Goal: Task Accomplishment & Management: Use online tool/utility

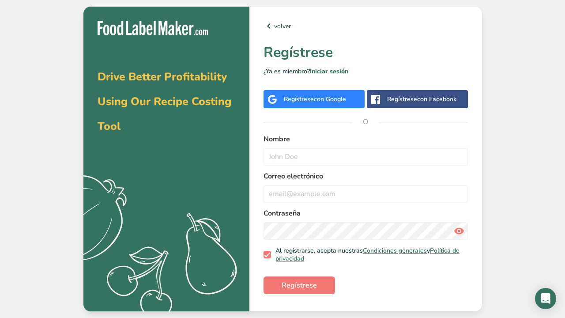
click at [337, 103] on span "con Google" at bounding box center [330, 99] width 32 height 8
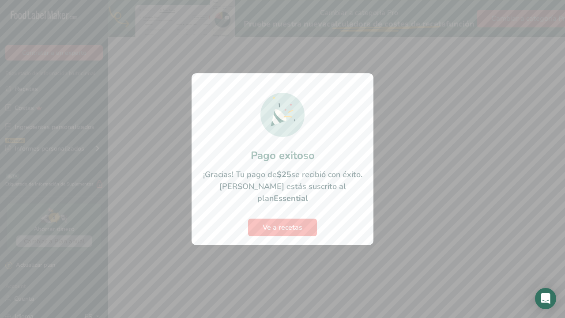
click at [294, 222] on span "Ve a recetas" at bounding box center [283, 227] width 40 height 11
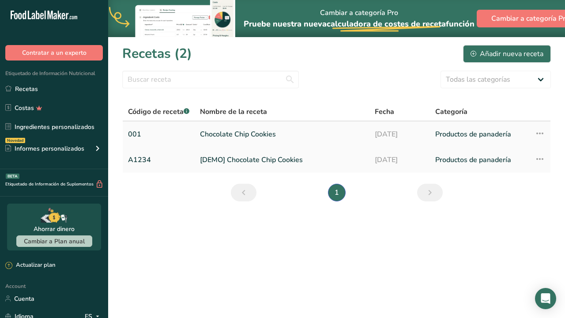
click at [265, 135] on link "Chocolate Chip Cookies" at bounding box center [282, 134] width 164 height 19
click at [243, 136] on link "Chocolate Chip Cookies" at bounding box center [282, 134] width 164 height 19
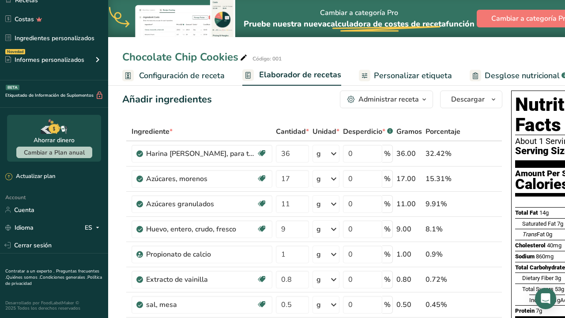
scroll to position [88, 0]
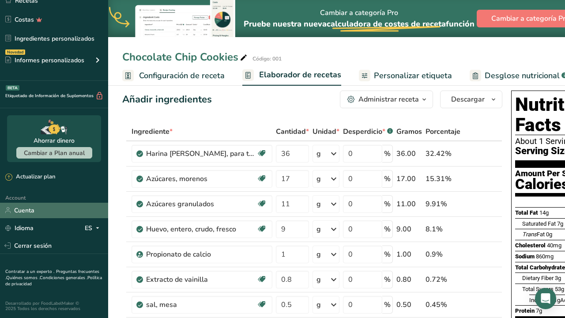
click at [52, 209] on link "Cuenta" at bounding box center [54, 210] width 108 height 15
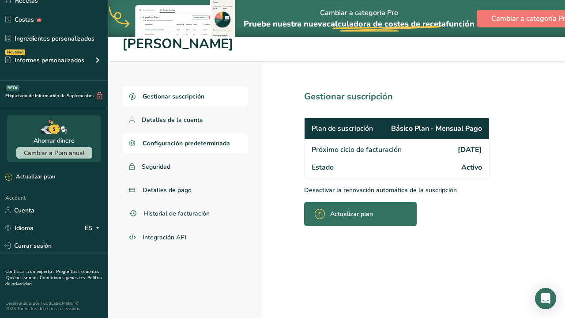
click at [209, 148] on link "Configuración predeterminada" at bounding box center [184, 143] width 125 height 20
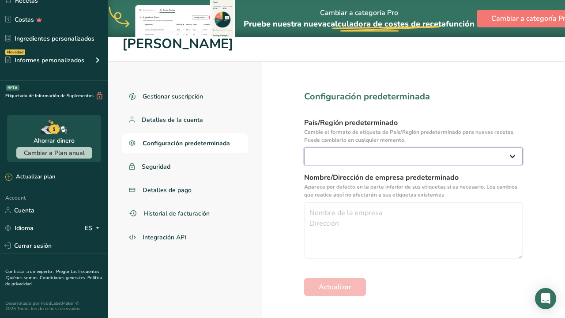
select select "Other"
click at [212, 118] on link "Detalles de la cuenta" at bounding box center [184, 120] width 125 height 20
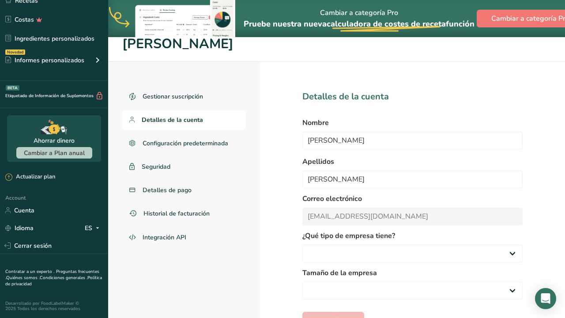
select select
select select "3"
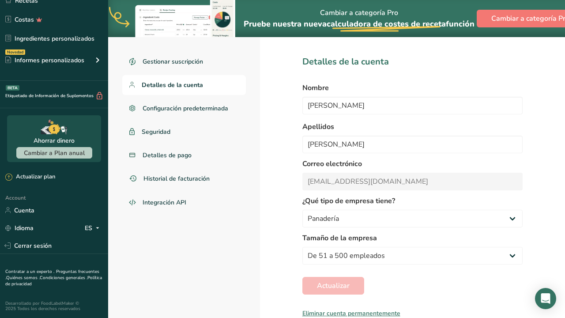
scroll to position [44, 0]
click at [201, 201] on link "Integración API" at bounding box center [184, 203] width 124 height 21
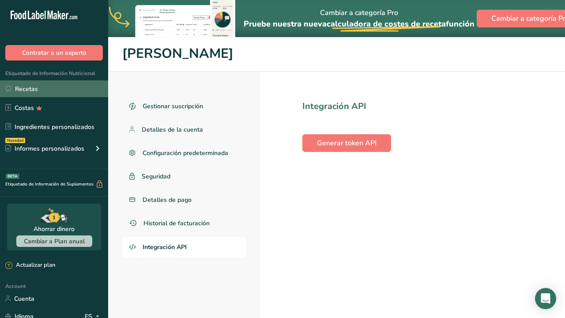
click at [50, 92] on link "Recetas" at bounding box center [54, 88] width 108 height 17
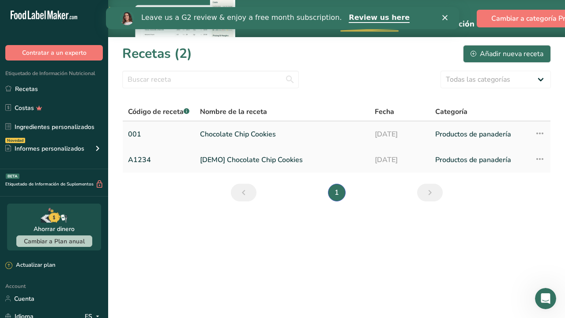
click at [258, 137] on link "Chocolate Chip Cookies" at bounding box center [282, 134] width 164 height 19
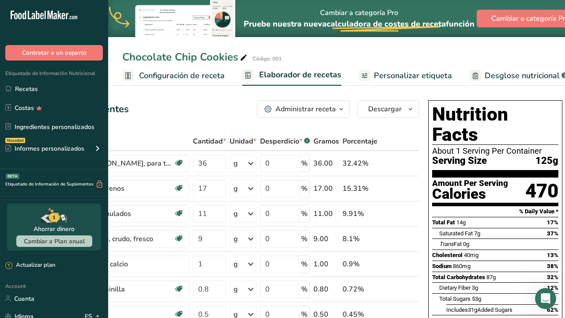
scroll to position [0, 83]
click at [334, 108] on div "Administrar receta" at bounding box center [306, 109] width 61 height 11
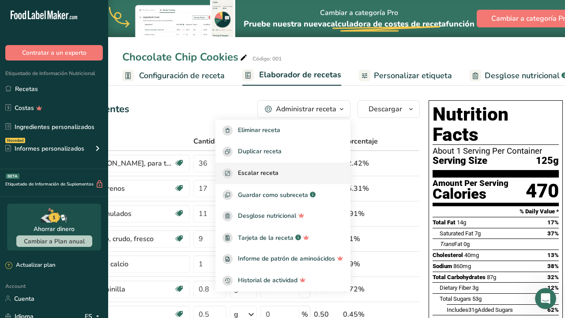
scroll to position [0, 0]
click at [215, 108] on div "Añadir ingredientes Administrar receta Eliminar receta Duplicar receta Escalar …" at bounding box center [230, 109] width 380 height 18
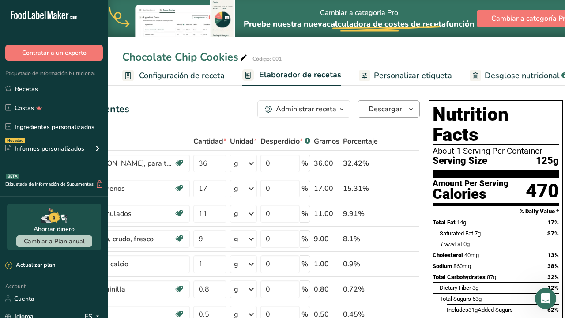
click at [408, 108] on icon "button" at bounding box center [411, 109] width 7 height 11
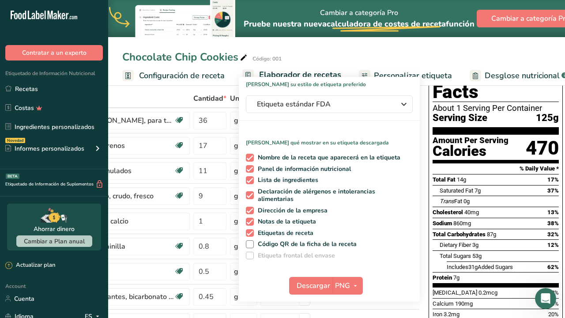
scroll to position [47, 0]
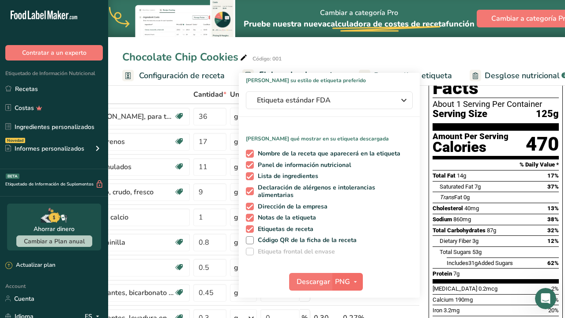
click at [353, 281] on icon "button" at bounding box center [355, 281] width 7 height 11
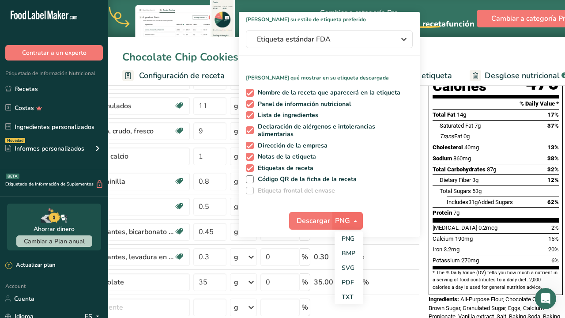
scroll to position [108, 0]
click at [352, 281] on link "PDF" at bounding box center [349, 282] width 28 height 15
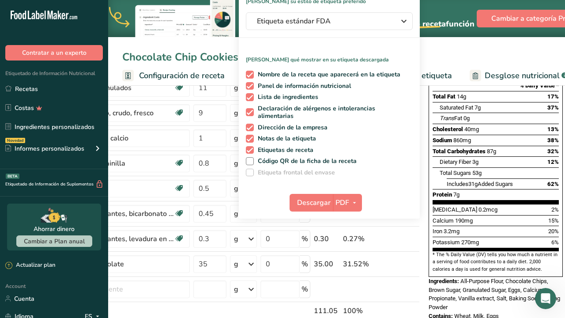
scroll to position [126, 0]
click at [313, 204] on span "Descargar" at bounding box center [314, 202] width 34 height 11
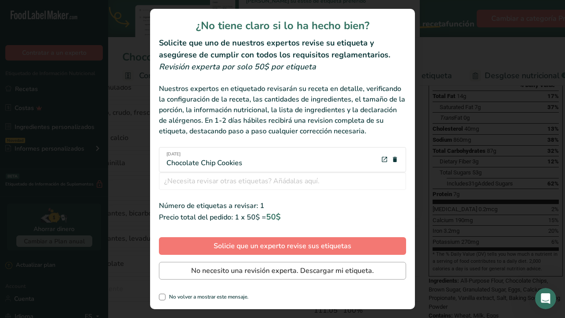
click at [288, 274] on span "No necesito una revisión experta. Descargar mi etiqueta." at bounding box center [282, 270] width 183 height 11
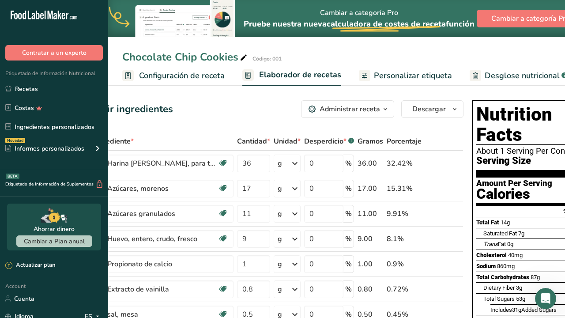
scroll to position [0, 43]
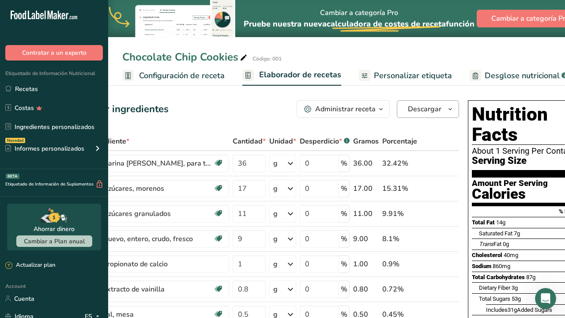
click at [436, 111] on span "Descargar" at bounding box center [425, 109] width 34 height 11
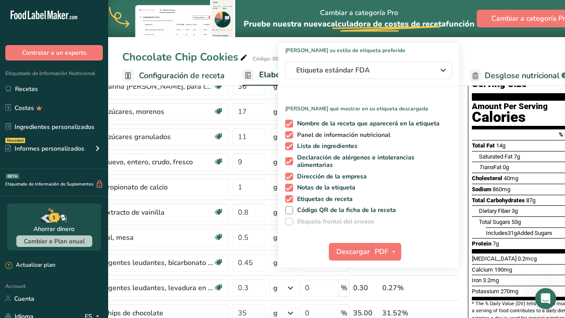
scroll to position [81, 0]
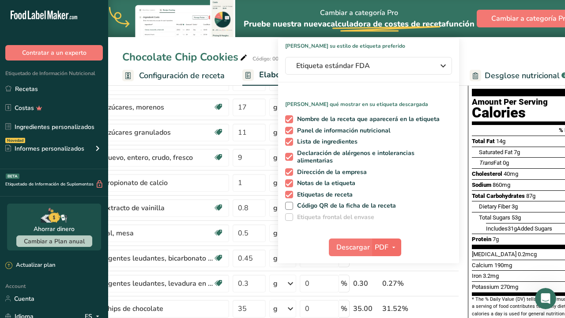
click at [389, 246] on span "button" at bounding box center [394, 247] width 11 height 11
click at [392, 269] on link "PNG" at bounding box center [387, 265] width 28 height 15
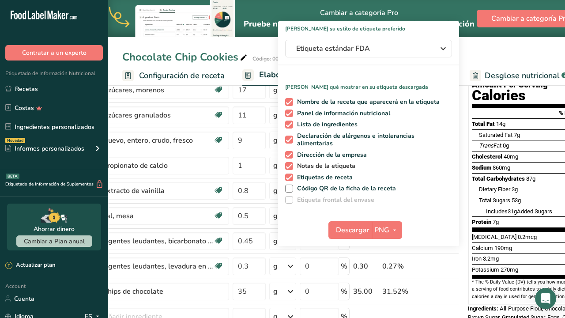
scroll to position [100, 0]
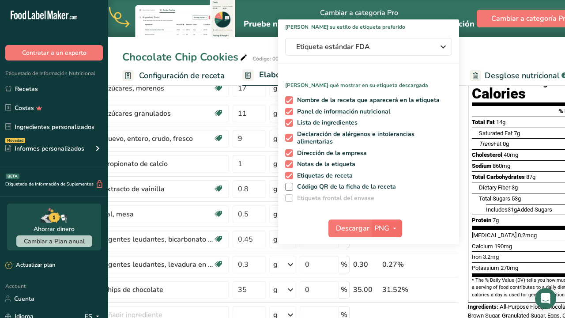
click at [390, 229] on span "button" at bounding box center [395, 228] width 11 height 11
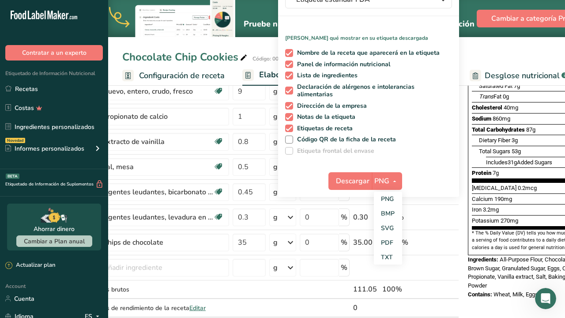
scroll to position [149, 0]
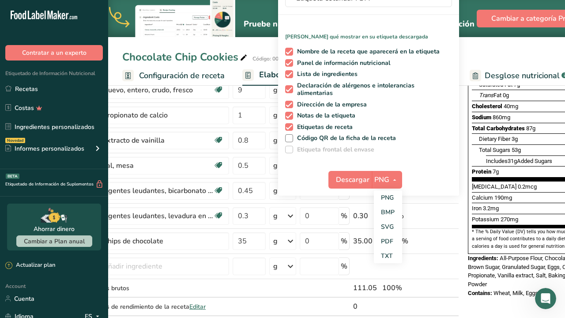
click at [492, 51] on div "Chocolate Chip Cookies Código: 001" at bounding box center [336, 57] width 457 height 16
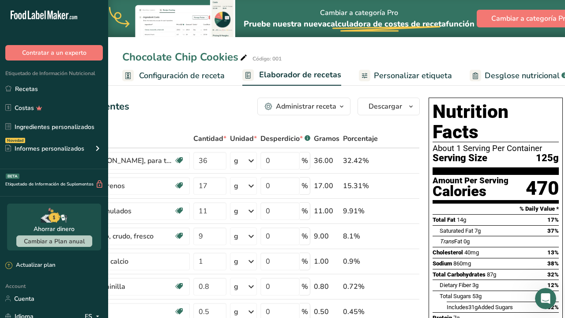
scroll to position [3, 0]
click at [410, 102] on icon "button" at bounding box center [411, 106] width 7 height 11
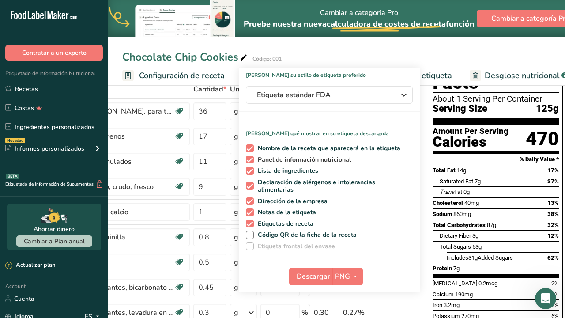
scroll to position [70, 0]
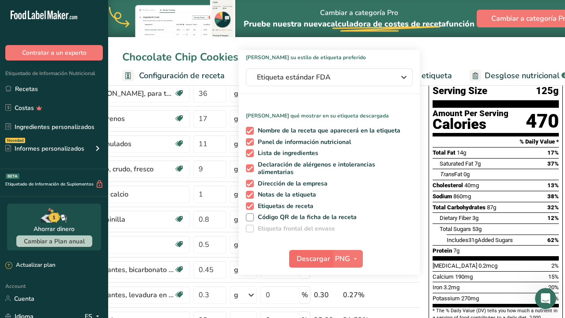
click at [314, 259] on span "Descargar" at bounding box center [314, 259] width 34 height 11
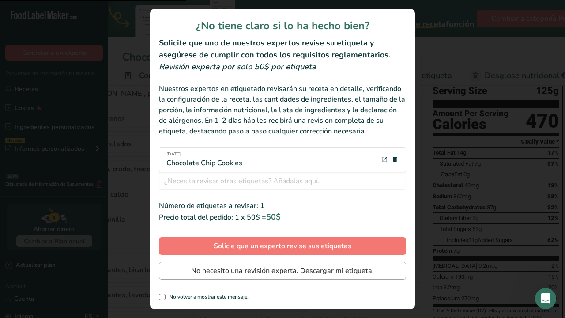
click at [273, 276] on button "No necesito una revisión experta. Descargar mi etiqueta." at bounding box center [282, 271] width 247 height 18
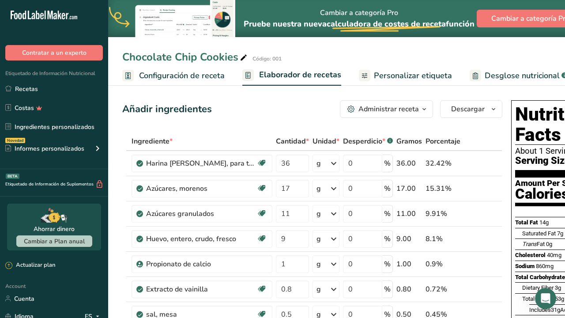
scroll to position [0, 0]
click at [419, 108] on span "button" at bounding box center [424, 109] width 11 height 11
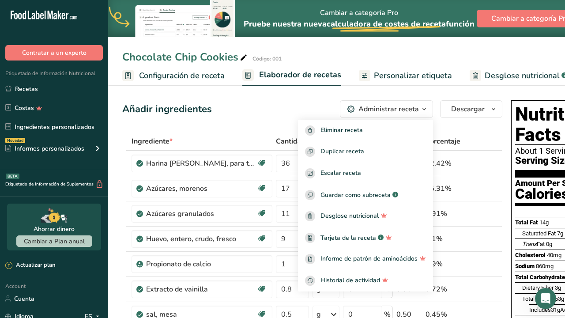
click at [279, 106] on div "Añadir ingredientes Administrar receta Eliminar receta Duplicar receta Escalar …" at bounding box center [312, 109] width 380 height 18
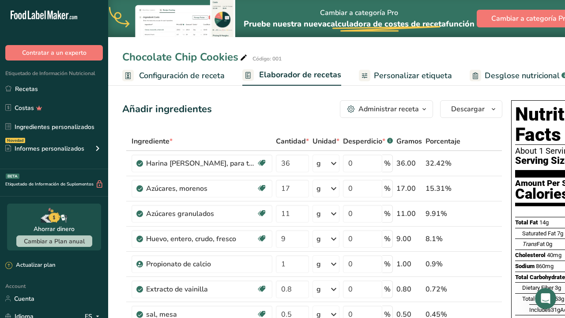
click at [212, 77] on span "Configuración de receta" at bounding box center [182, 76] width 86 height 12
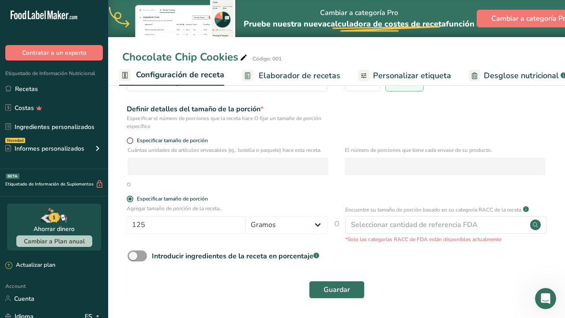
scroll to position [92, 0]
click at [159, 221] on input "125" at bounding box center [186, 225] width 119 height 18
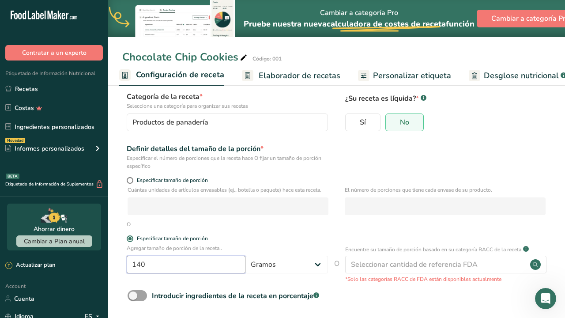
scroll to position [52, 0]
type input "1"
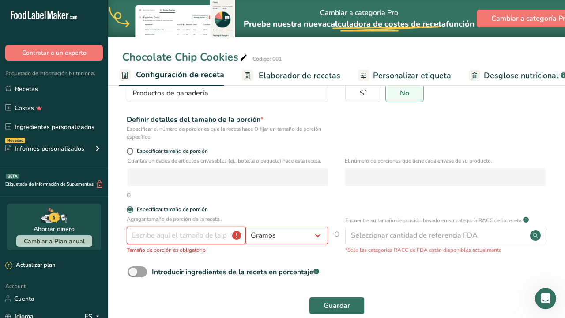
scroll to position [84, 0]
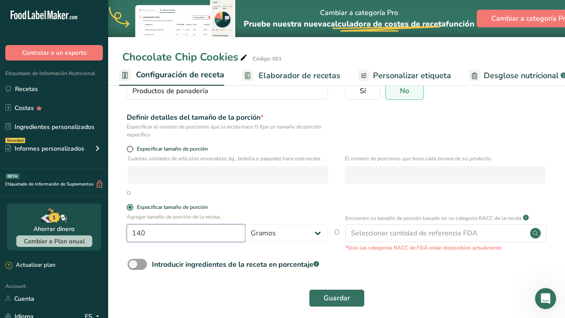
type input "140"
click at [337, 298] on button "Guardar" at bounding box center [337, 298] width 56 height 18
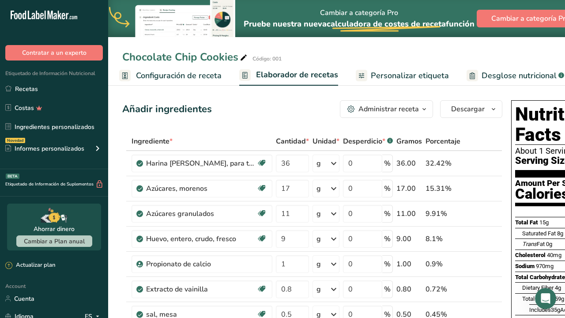
click at [212, 76] on span "Configuración de receta" at bounding box center [179, 76] width 86 height 12
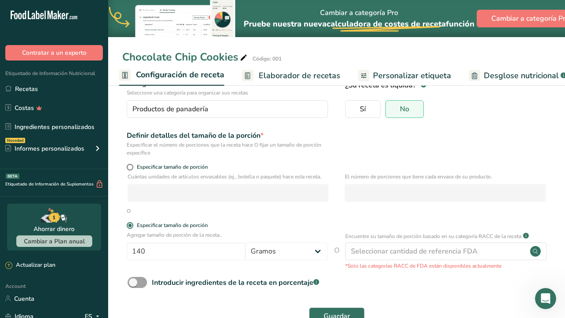
scroll to position [64, 0]
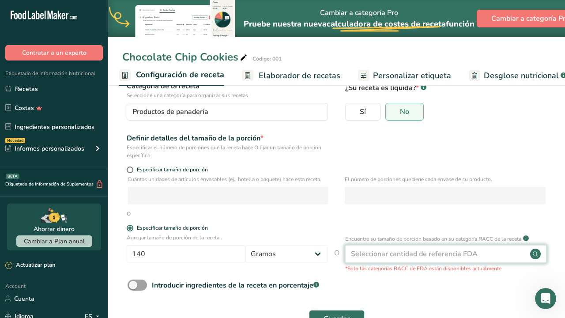
click at [374, 254] on div "Seleccionar cantidad de referencia FDA" at bounding box center [414, 254] width 127 height 11
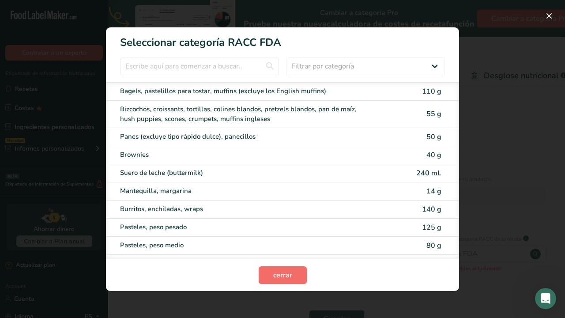
click at [295, 280] on button "cerrar" at bounding box center [283, 275] width 48 height 18
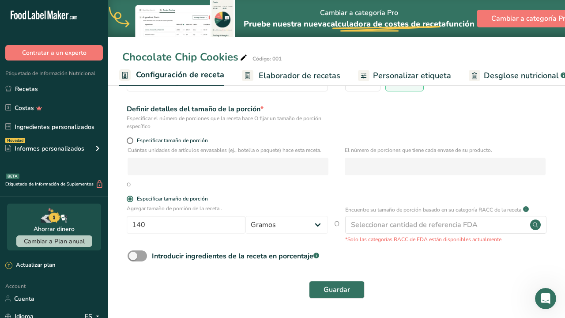
scroll to position [92, 0]
click at [316, 76] on span "Elaborador de recetas" at bounding box center [300, 76] width 82 height 12
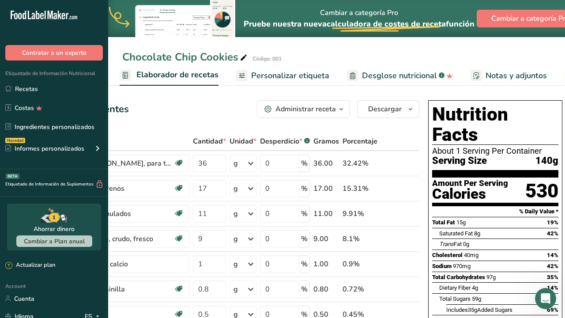
scroll to position [0, 83]
click at [339, 111] on icon "button" at bounding box center [341, 109] width 7 height 11
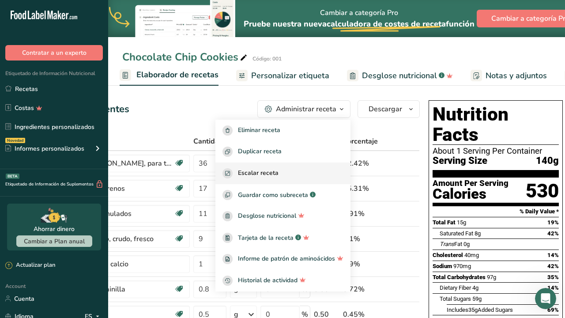
click at [314, 172] on div "Escalar receta" at bounding box center [283, 173] width 121 height 10
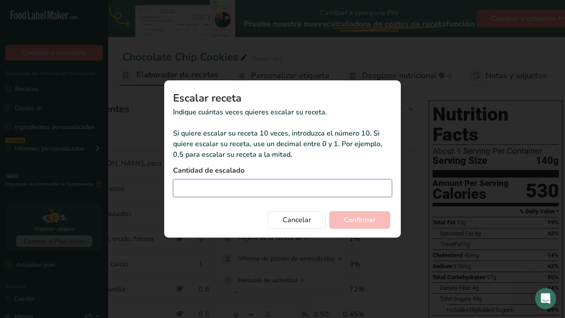
click at [258, 183] on input "Duplicate recipe modal" at bounding box center [282, 188] width 219 height 18
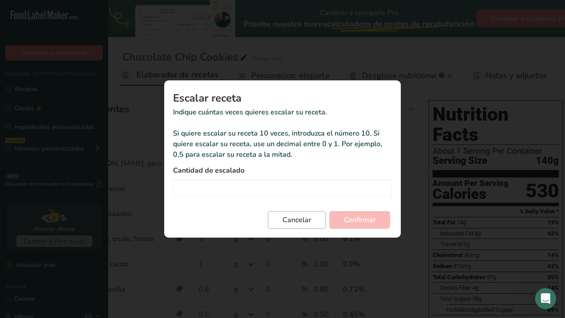
click at [305, 220] on span "Cancelar" at bounding box center [297, 220] width 29 height 11
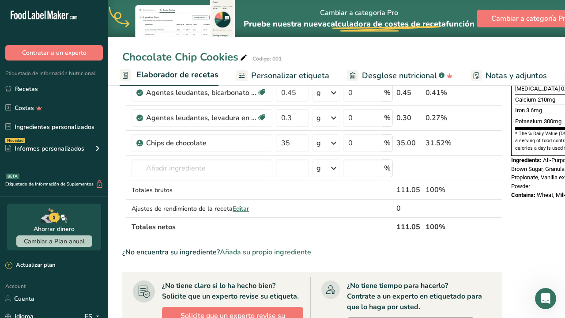
scroll to position [247, 0]
click at [406, 192] on div "111.05" at bounding box center [410, 189] width 26 height 11
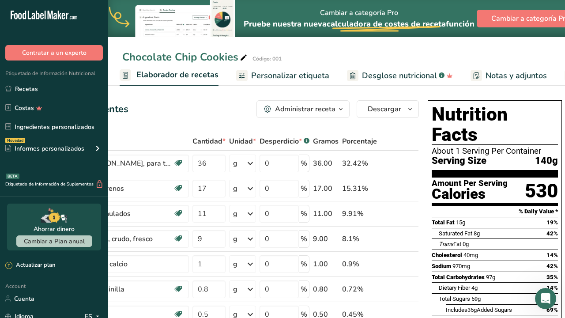
scroll to position [0, 83]
click at [469, 125] on section "Nutrition Facts About 1 Serving Per Container Serving Size 140g" at bounding box center [496, 140] width 126 height 73
click at [510, 76] on span "Notas y adjuntos" at bounding box center [516, 76] width 61 height 12
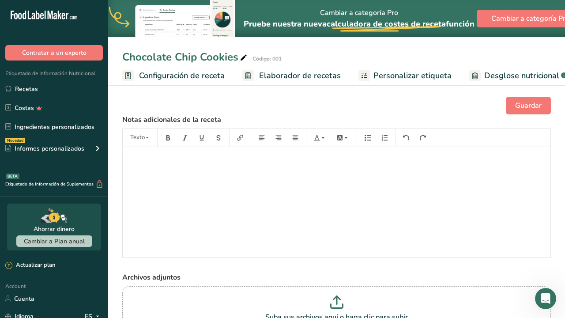
click at [292, 78] on span "Elaborador de recetas" at bounding box center [300, 76] width 82 height 12
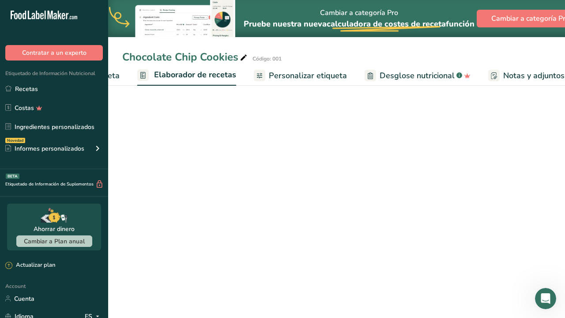
scroll to position [0, 123]
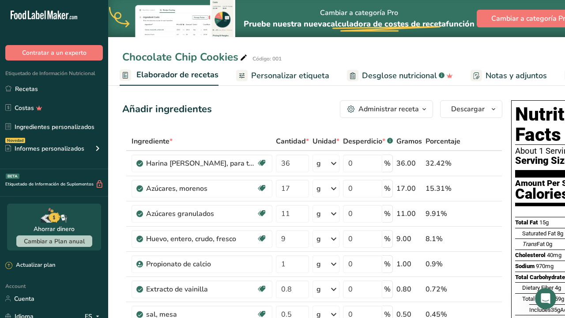
click at [258, 78] on span "Personalizar etiqueta" at bounding box center [290, 76] width 78 height 12
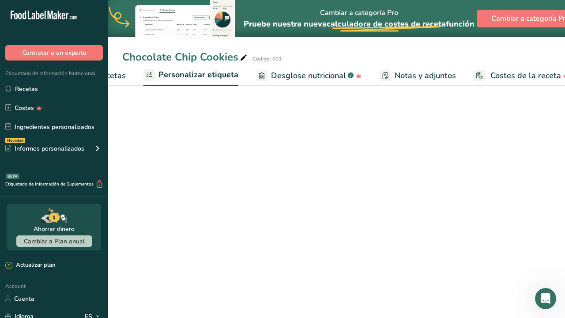
scroll to position [0, 229]
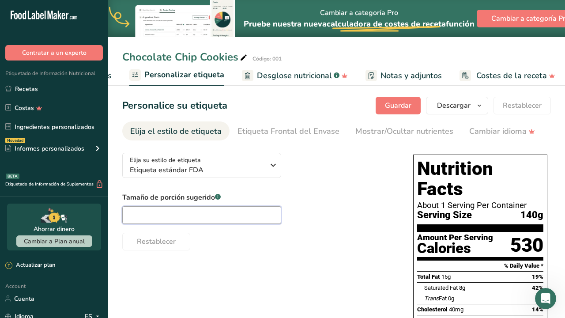
click at [229, 212] on input "text" at bounding box center [201, 215] width 159 height 18
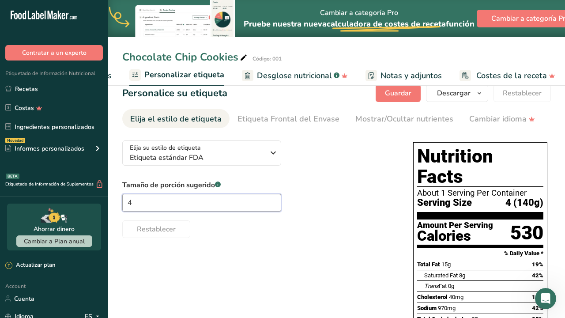
scroll to position [15, 0]
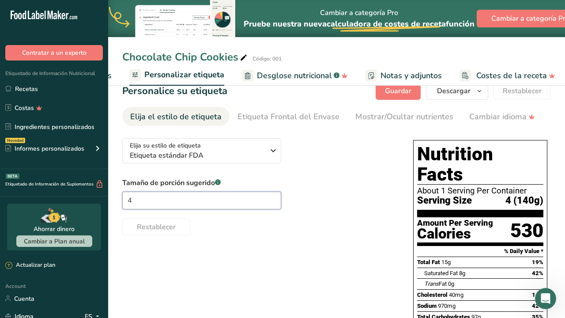
type input "4"
click at [202, 155] on span "Etiqueta estándar FDA" at bounding box center [197, 155] width 135 height 11
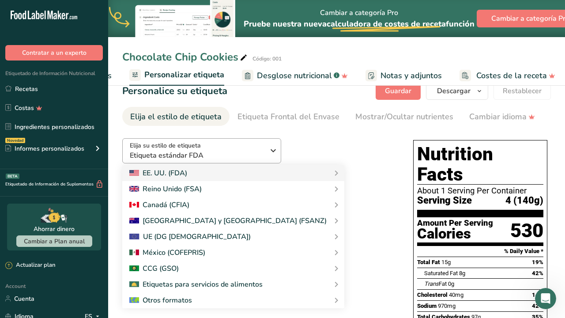
click at [202, 155] on span "Etiqueta estándar FDA" at bounding box center [197, 155] width 135 height 11
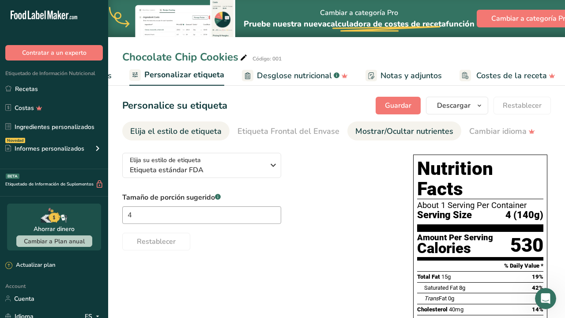
scroll to position [0, 0]
click at [401, 107] on span "Guardar" at bounding box center [398, 105] width 26 height 11
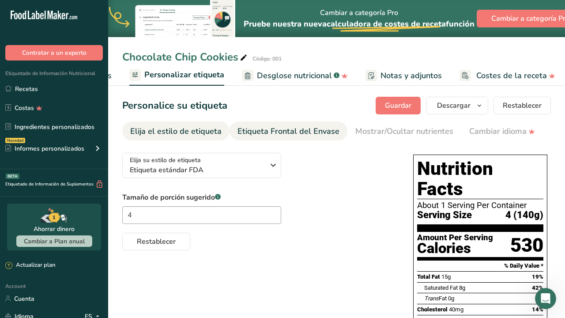
click at [332, 135] on div "Etiqueta Frontal del Envase" at bounding box center [289, 131] width 102 height 12
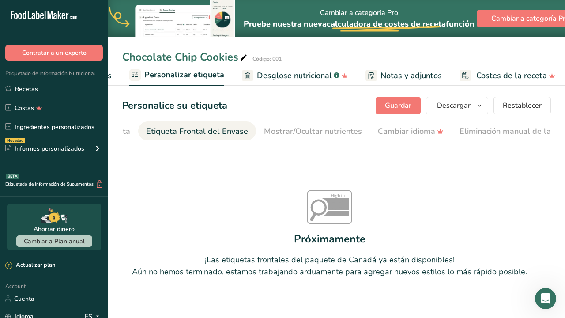
scroll to position [0, 105]
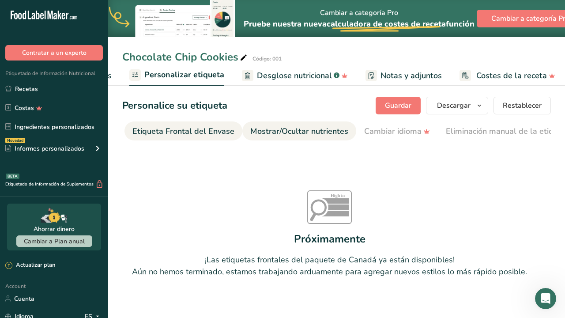
click at [316, 135] on div "Mostrar/Ocultar nutrientes" at bounding box center [299, 131] width 98 height 12
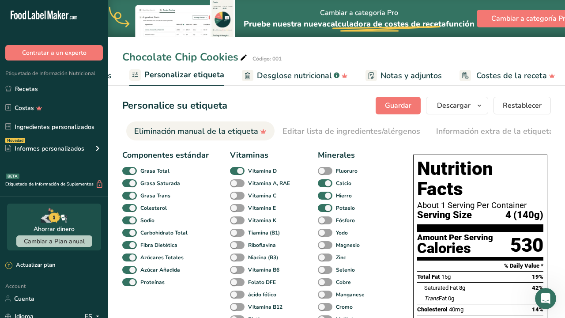
scroll to position [0, 416]
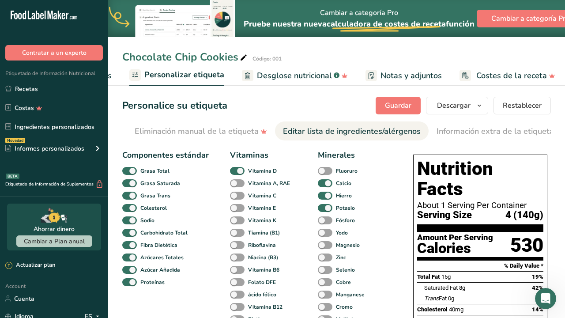
click at [390, 133] on div "Editar lista de ingredientes/alérgenos" at bounding box center [352, 131] width 138 height 12
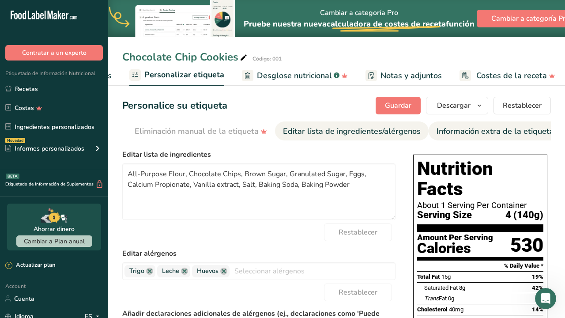
click at [448, 131] on div "Información extra de la etiqueta" at bounding box center [495, 131] width 117 height 12
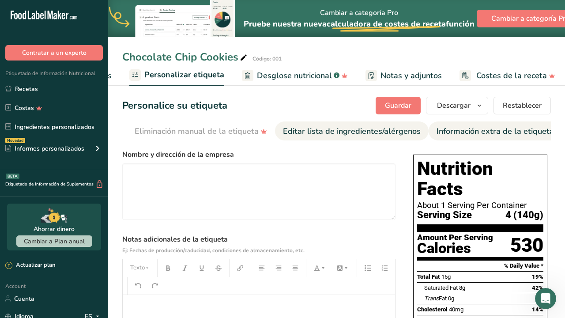
click at [387, 130] on div "Editar lista de ingredientes/alérgenos" at bounding box center [352, 131] width 138 height 12
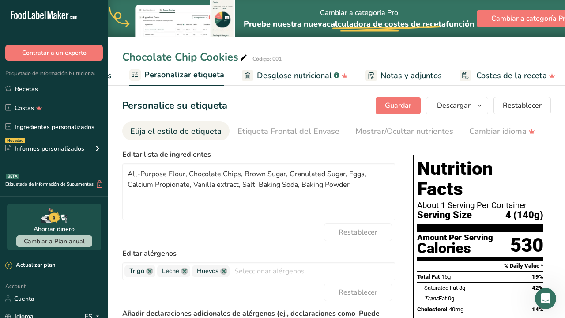
scroll to position [0, 0]
click at [193, 131] on div "Elija el estilo de etiqueta" at bounding box center [175, 131] width 91 height 12
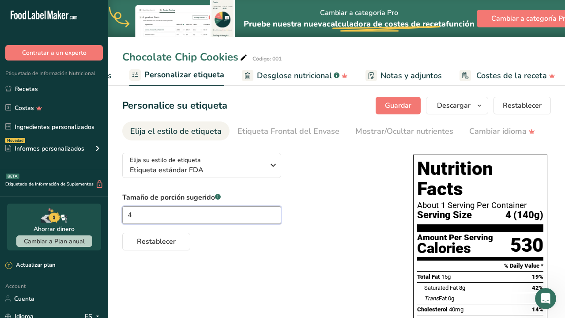
click at [173, 214] on input "4" at bounding box center [201, 215] width 159 height 18
click at [263, 135] on div "Etiqueta Frontal del Envase" at bounding box center [289, 131] width 102 height 12
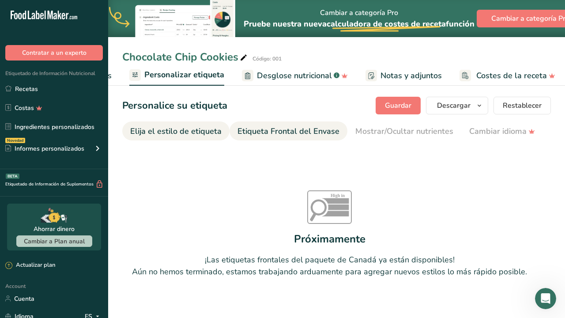
scroll to position [0, 0]
click at [163, 132] on div "Elija el estilo de etiqueta" at bounding box center [175, 131] width 91 height 12
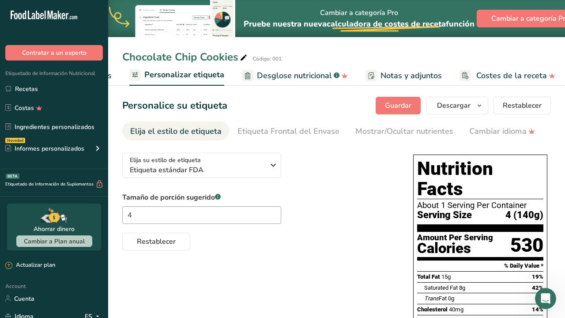
scroll to position [0, 0]
click at [161, 216] on input "4" at bounding box center [201, 215] width 159 height 18
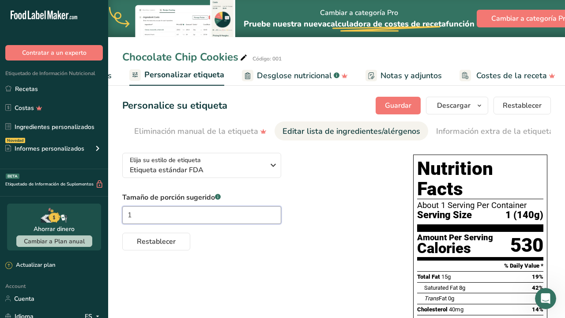
scroll to position [0, 416]
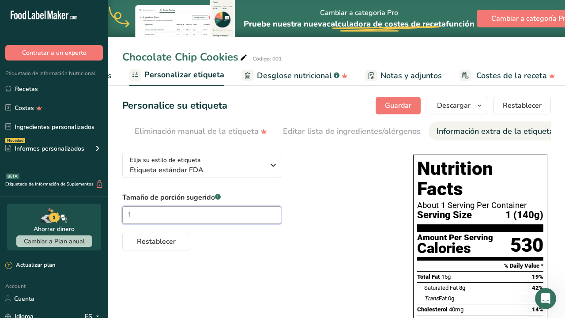
type input "1"
click at [467, 130] on div "Información extra de la etiqueta" at bounding box center [495, 131] width 117 height 12
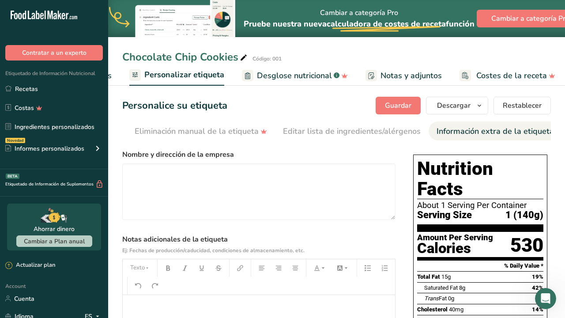
scroll to position [0, 0]
click at [359, 131] on div "Editar lista de ingredientes/alérgenos" at bounding box center [352, 131] width 138 height 12
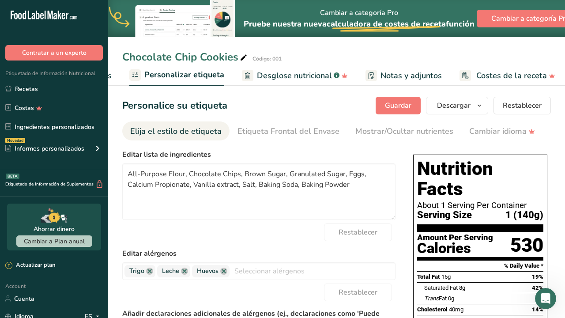
click at [181, 131] on div "Elija el estilo de etiqueta" at bounding box center [175, 131] width 91 height 12
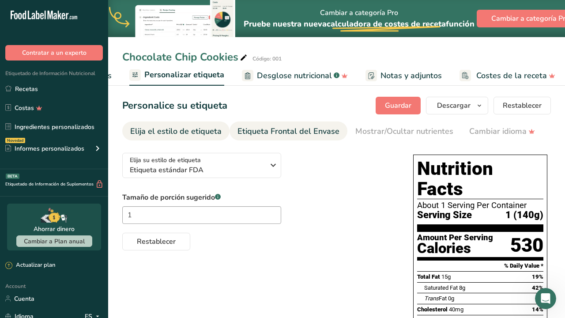
click at [276, 129] on div "Etiqueta Frontal del Envase" at bounding box center [289, 131] width 102 height 12
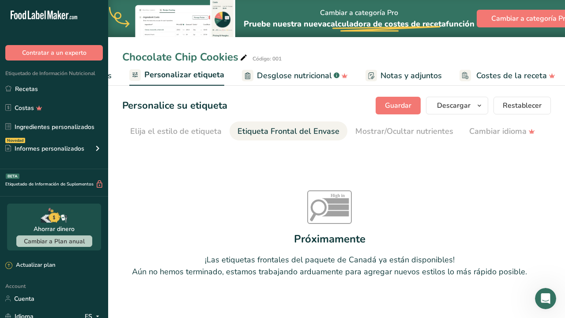
scroll to position [0, 105]
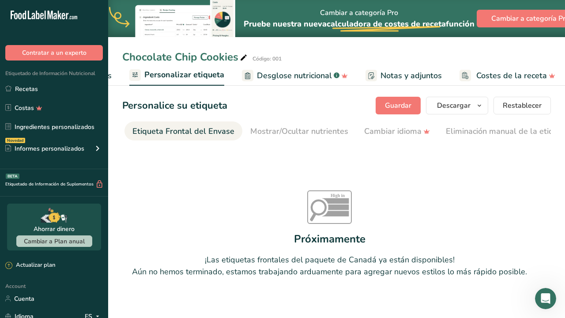
click at [206, 130] on div "Etiqueta Frontal del Envase" at bounding box center [183, 131] width 102 height 12
click at [260, 128] on div "Mostrar/Ocultar nutrientes" at bounding box center [299, 131] width 98 height 12
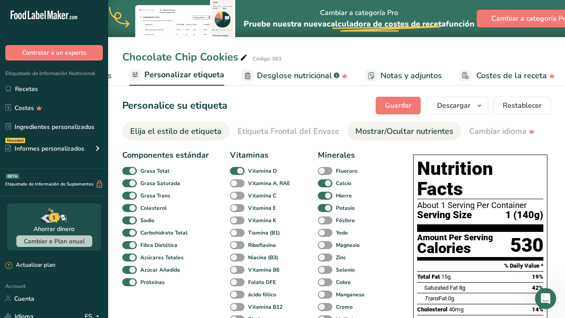
scroll to position [0, -1]
click at [181, 132] on div "Elija el estilo de etiqueta" at bounding box center [175, 131] width 91 height 12
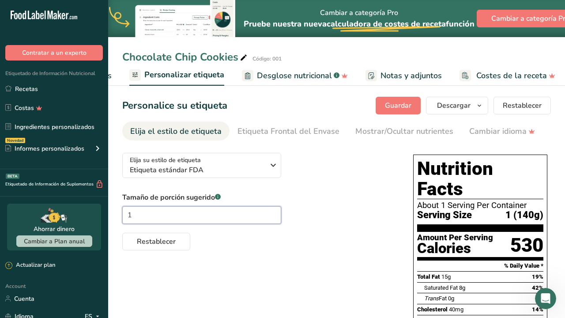
click at [160, 223] on input "1" at bounding box center [201, 215] width 159 height 18
type input "2"
type input "4"
click at [171, 245] on span "Restablecer" at bounding box center [156, 241] width 39 height 11
click at [264, 74] on span "Desglose nutricional" at bounding box center [294, 76] width 75 height 12
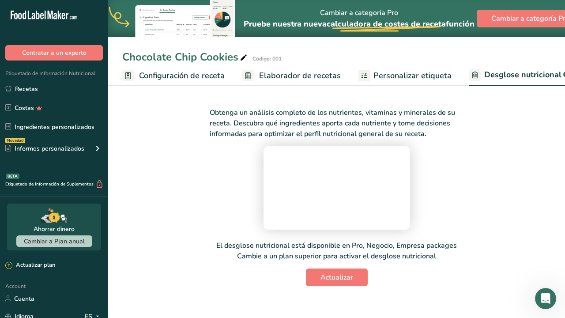
click at [201, 75] on span "Configuración de receta" at bounding box center [182, 76] width 86 height 12
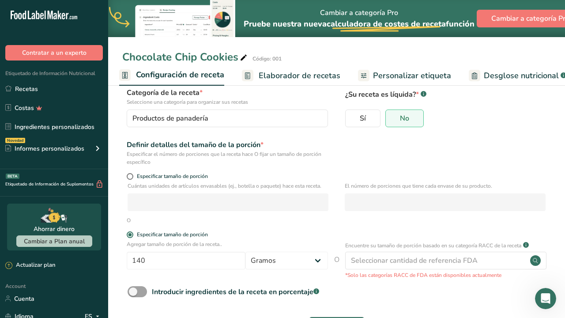
scroll to position [59, 0]
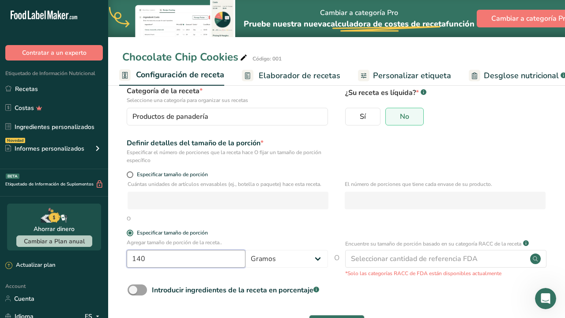
click at [159, 254] on input "140" at bounding box center [186, 259] width 119 height 18
type input "1"
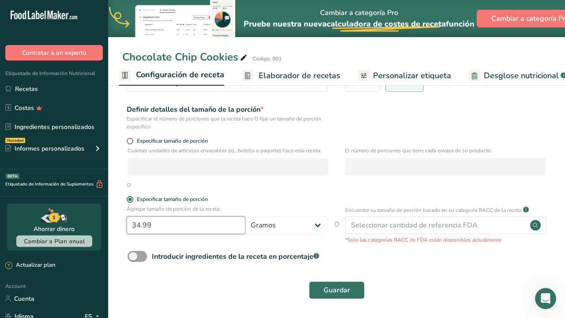
type input "34.989"
click at [355, 292] on button "Guardar" at bounding box center [337, 290] width 56 height 18
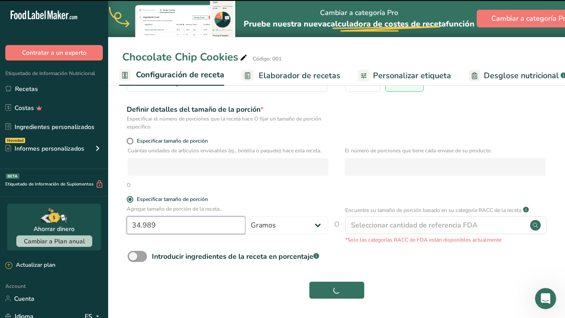
click at [183, 227] on input "34.989" at bounding box center [186, 225] width 119 height 18
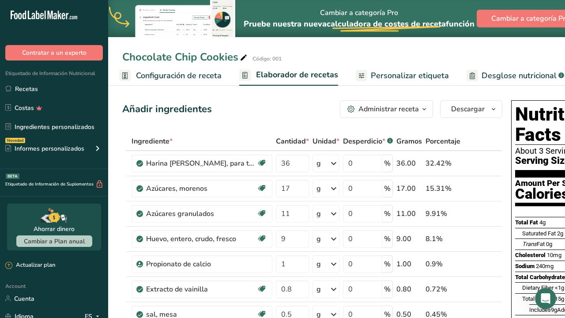
click at [201, 79] on span "Configuración de receta" at bounding box center [179, 76] width 86 height 12
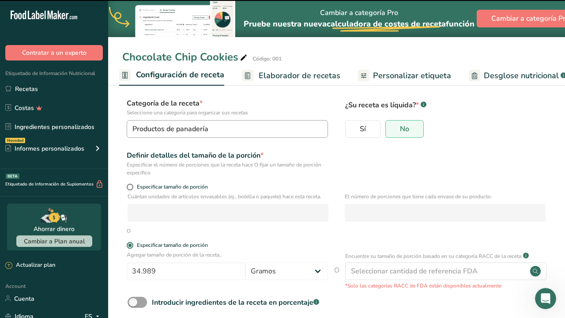
scroll to position [72, 0]
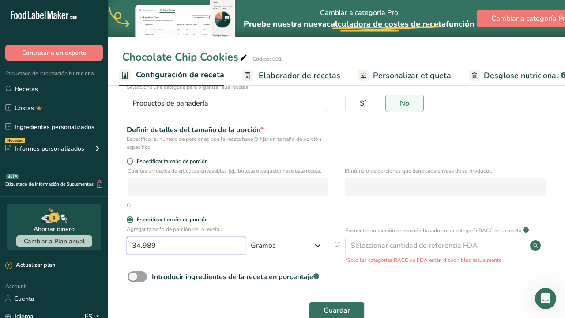
click at [174, 243] on input "34.989" at bounding box center [186, 246] width 119 height 18
type input "35"
click at [332, 315] on button "Guardar" at bounding box center [337, 311] width 56 height 18
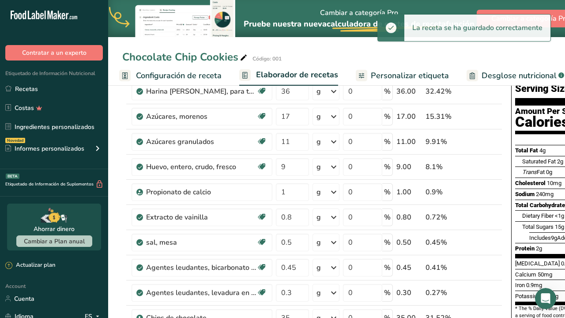
click at [411, 72] on span "Personalizar etiqueta" at bounding box center [410, 76] width 78 height 12
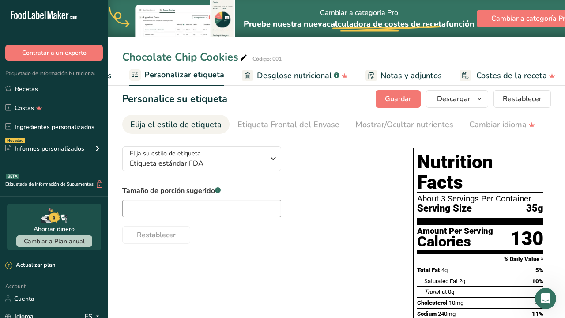
scroll to position [8, 0]
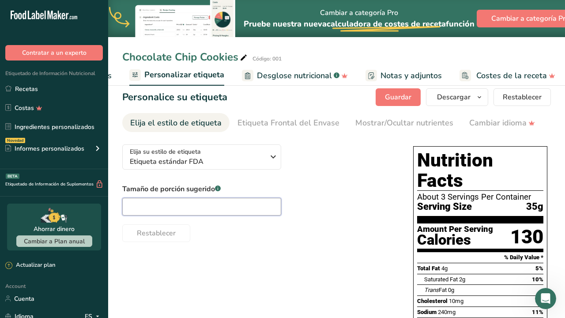
click at [186, 198] on input "text" at bounding box center [201, 207] width 159 height 18
type input "4"
click at [402, 103] on button "Guardar" at bounding box center [398, 97] width 45 height 18
click at [189, 209] on input "4" at bounding box center [201, 207] width 159 height 18
type input "3"
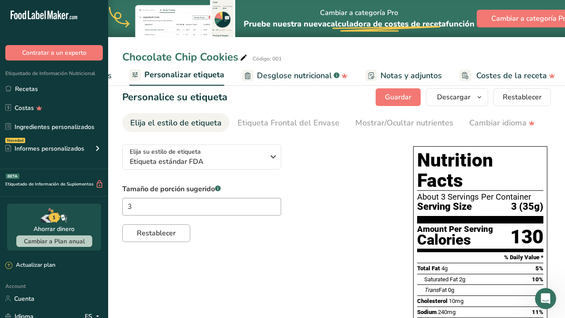
click at [163, 242] on button "Restablecer" at bounding box center [156, 233] width 68 height 18
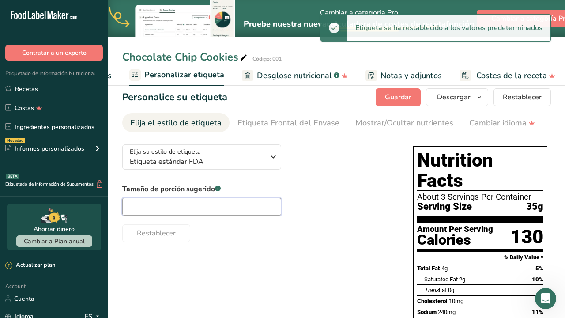
click at [222, 210] on input "text" at bounding box center [201, 207] width 159 height 18
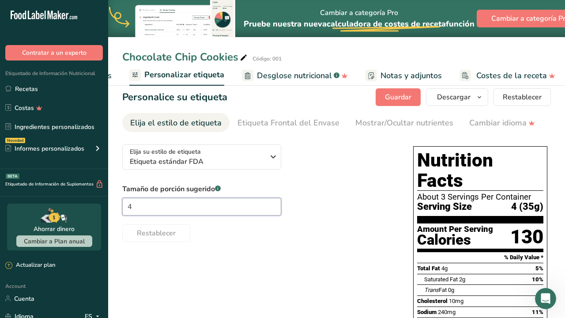
type input "4"
click at [402, 96] on span "Guardar" at bounding box center [398, 97] width 26 height 11
click at [184, 204] on input "4" at bounding box center [201, 207] width 159 height 18
type input "3"
click at [160, 242] on button "Restablecer" at bounding box center [156, 233] width 68 height 18
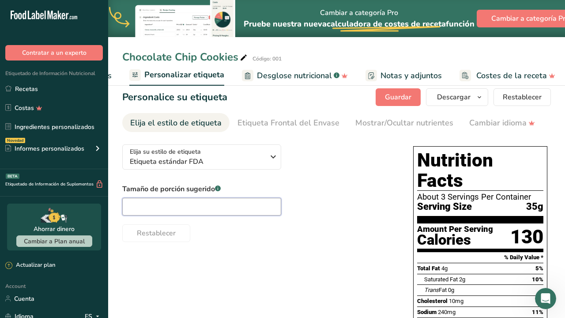
click at [187, 208] on input "text" at bounding box center [201, 207] width 159 height 18
type input "2"
click at [393, 106] on button "Guardar" at bounding box center [398, 97] width 45 height 18
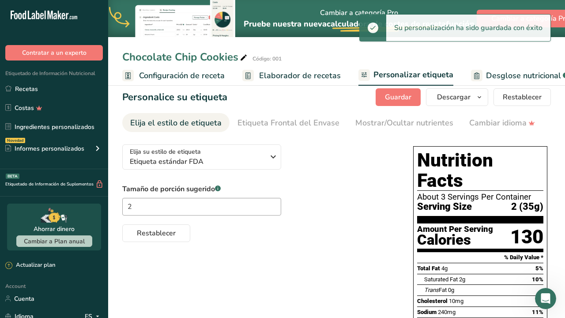
scroll to position [0, 0]
click at [195, 73] on span "Configuración de receta" at bounding box center [182, 76] width 86 height 12
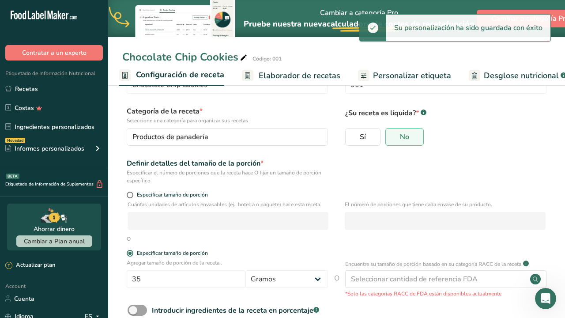
scroll to position [45, 0]
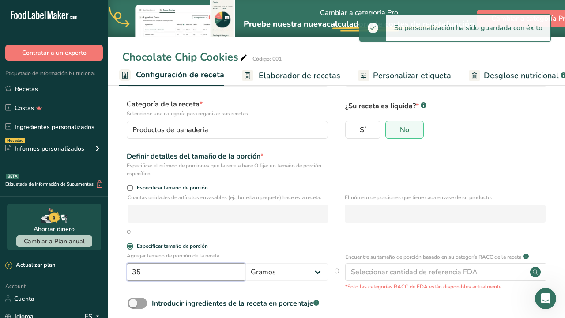
click at [156, 269] on input "35" at bounding box center [186, 272] width 119 height 18
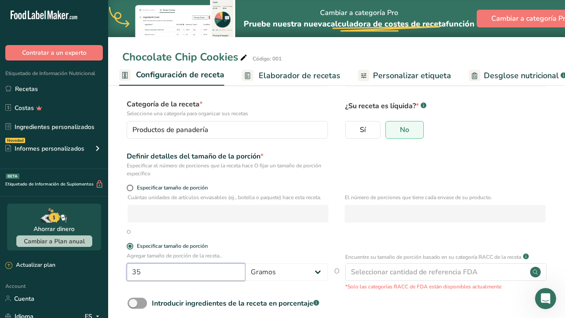
type input "3"
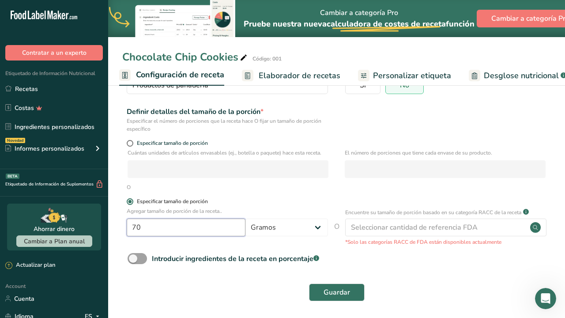
scroll to position [91, 0]
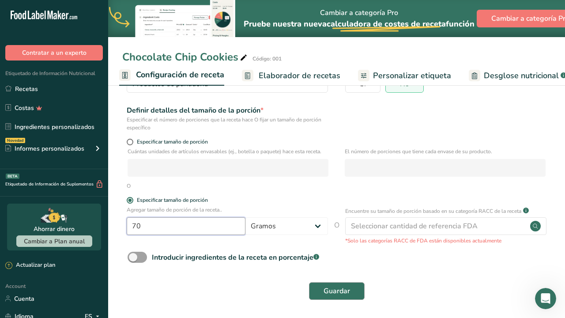
type input "70"
click at [334, 293] on span "Guardar" at bounding box center [337, 291] width 26 height 11
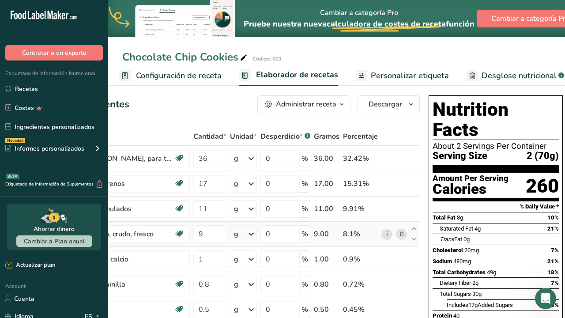
scroll to position [5, 0]
click at [391, 103] on span "Descargar" at bounding box center [386, 104] width 34 height 11
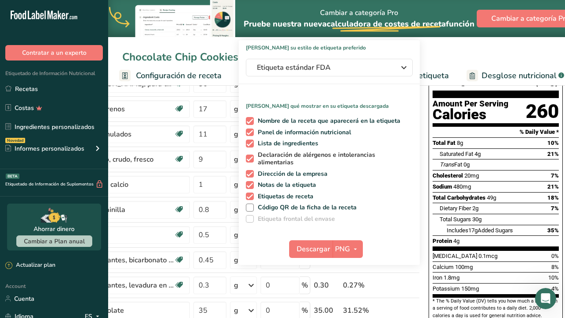
scroll to position [83, 0]
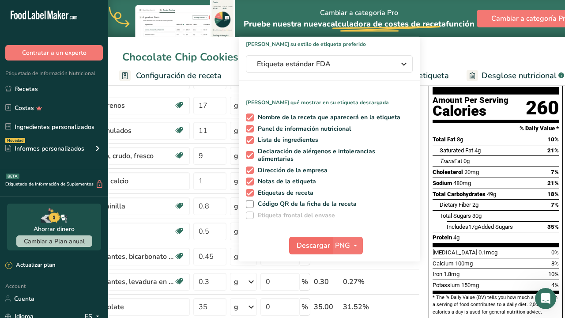
click at [314, 245] on span "Descargar" at bounding box center [314, 245] width 34 height 11
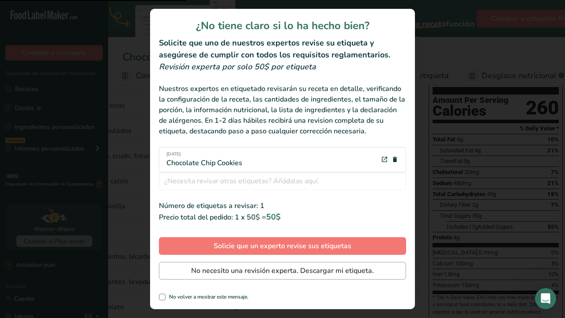
click at [274, 270] on span "No necesito una revisión experta. Descargar mi etiqueta." at bounding box center [282, 270] width 183 height 11
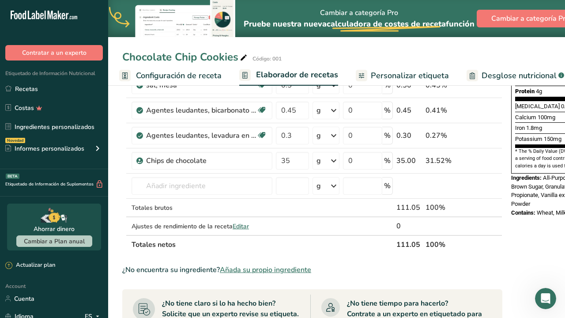
scroll to position [230, 0]
